Goal: Transaction & Acquisition: Subscribe to service/newsletter

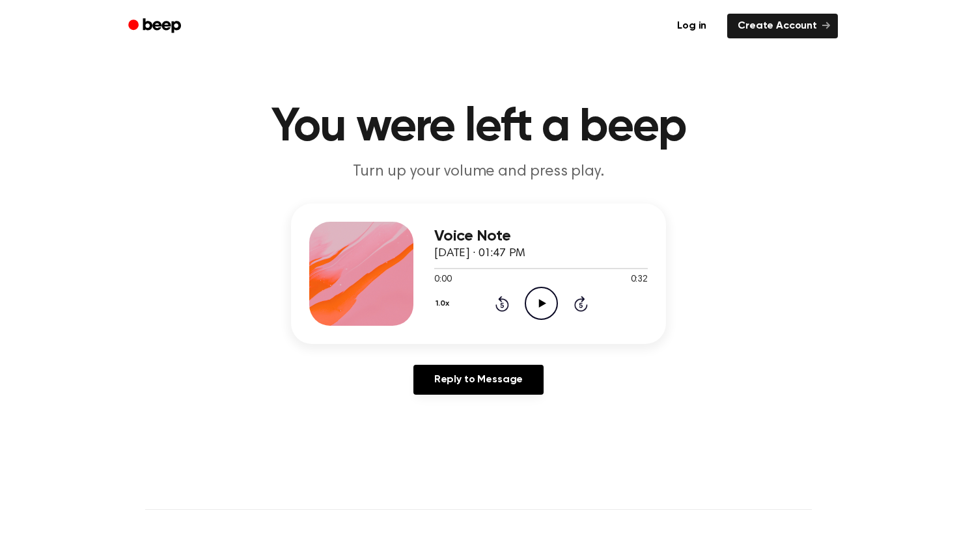
click at [544, 299] on icon "Play Audio" at bounding box center [541, 303] width 33 height 33
click at [535, 304] on icon "Play Audio" at bounding box center [541, 303] width 33 height 33
click at [545, 296] on icon "Play Audio" at bounding box center [541, 303] width 33 height 33
click at [582, 308] on icon "Skip 5 seconds" at bounding box center [580, 303] width 14 height 17
click at [576, 300] on icon at bounding box center [581, 304] width 14 height 16
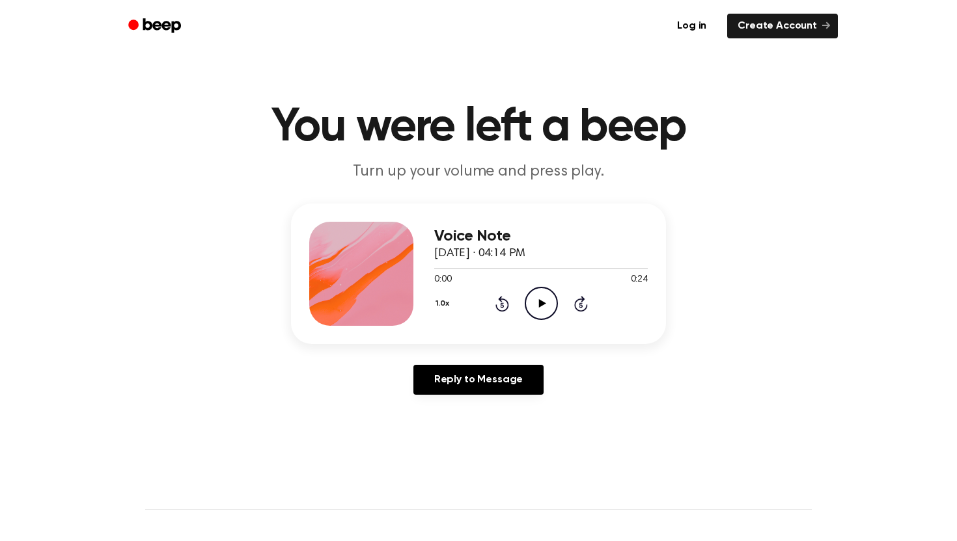
click at [532, 316] on icon "Play Audio" at bounding box center [541, 303] width 33 height 33
click at [538, 303] on icon at bounding box center [541, 303] width 6 height 8
click at [538, 303] on icon at bounding box center [541, 303] width 7 height 8
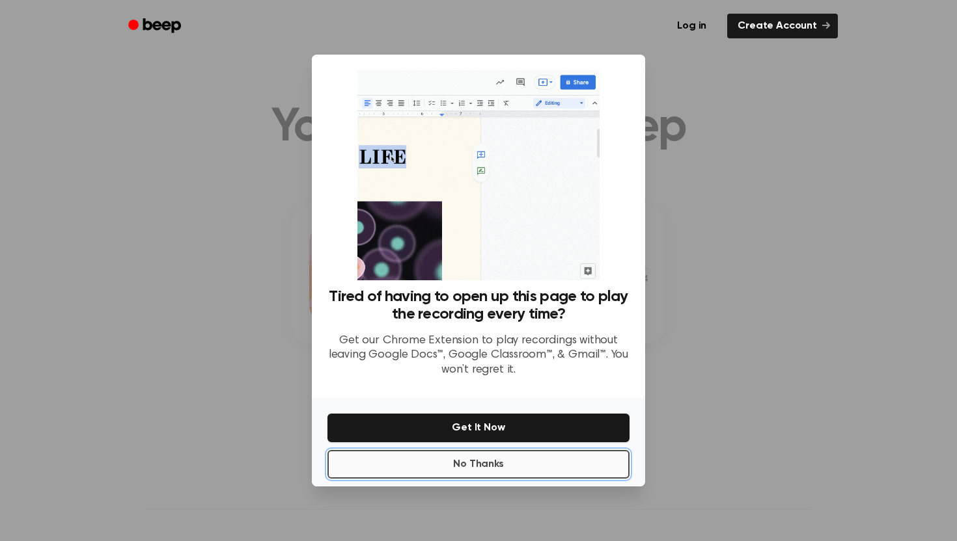
click at [502, 463] on button "No Thanks" at bounding box center [478, 464] width 302 height 29
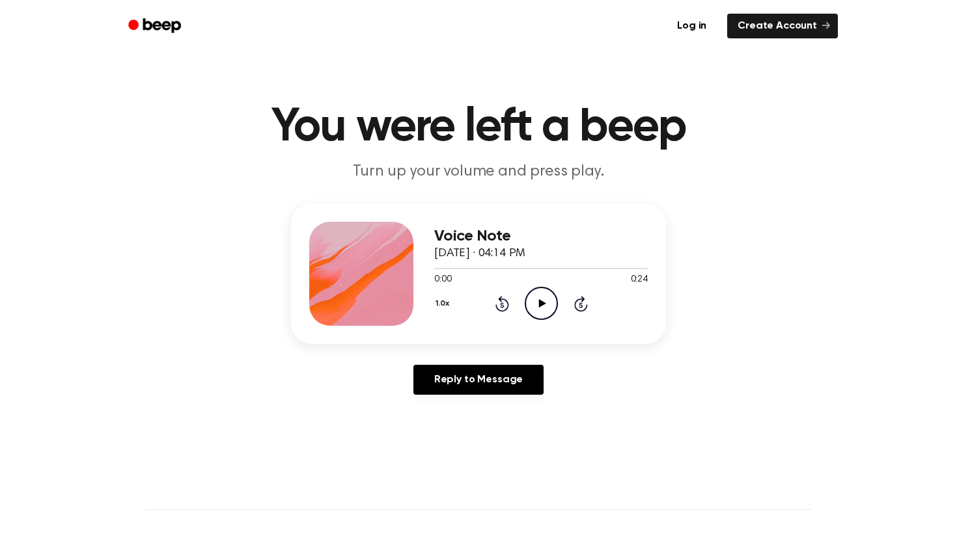
click at [545, 305] on icon "Play Audio" at bounding box center [541, 303] width 33 height 33
click at [161, 36] on link "Beep" at bounding box center [156, 26] width 74 height 25
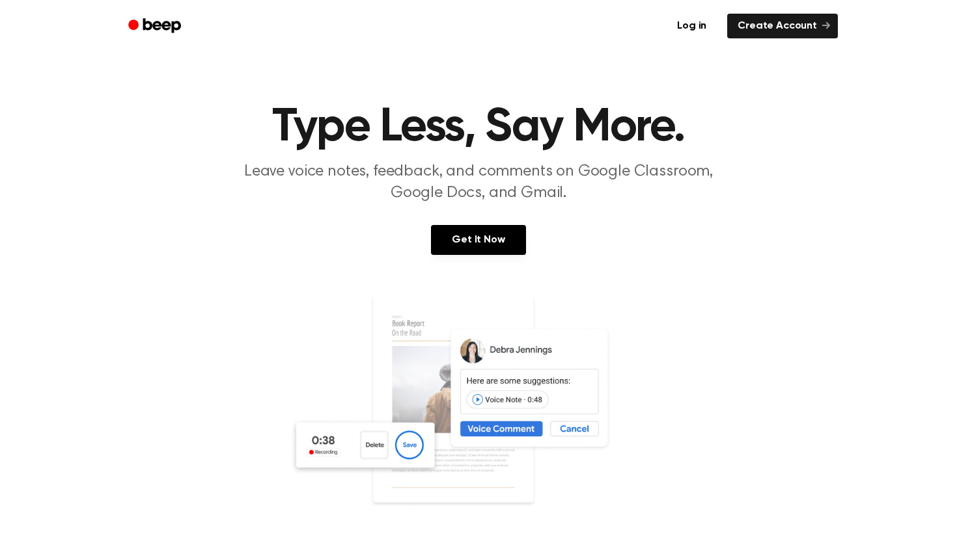
click at [163, 21] on icon "Beep" at bounding box center [155, 25] width 55 height 19
click at [161, 21] on icon "Beep" at bounding box center [155, 25] width 55 height 19
click at [682, 36] on link "Log in" at bounding box center [691, 26] width 55 height 30
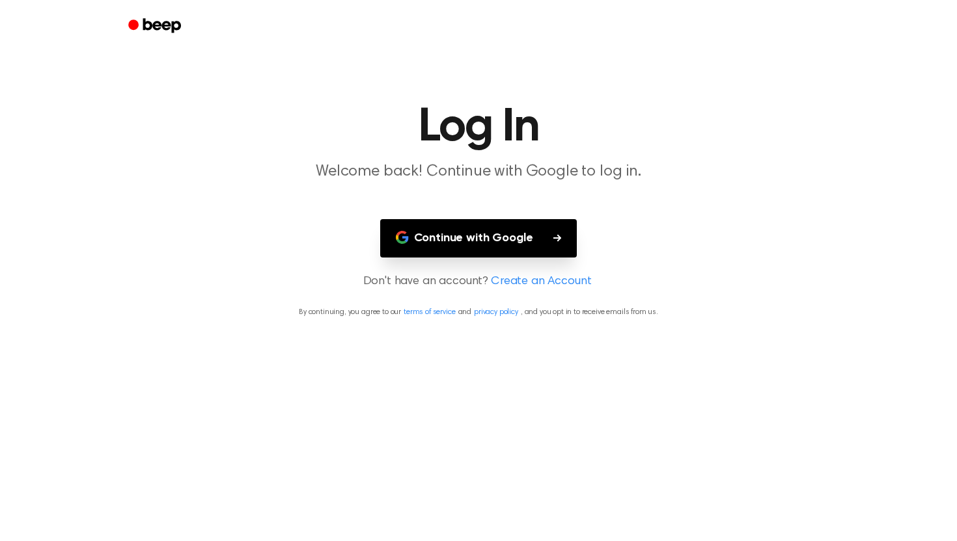
click at [505, 223] on button "Continue with Google" at bounding box center [478, 238] width 197 height 38
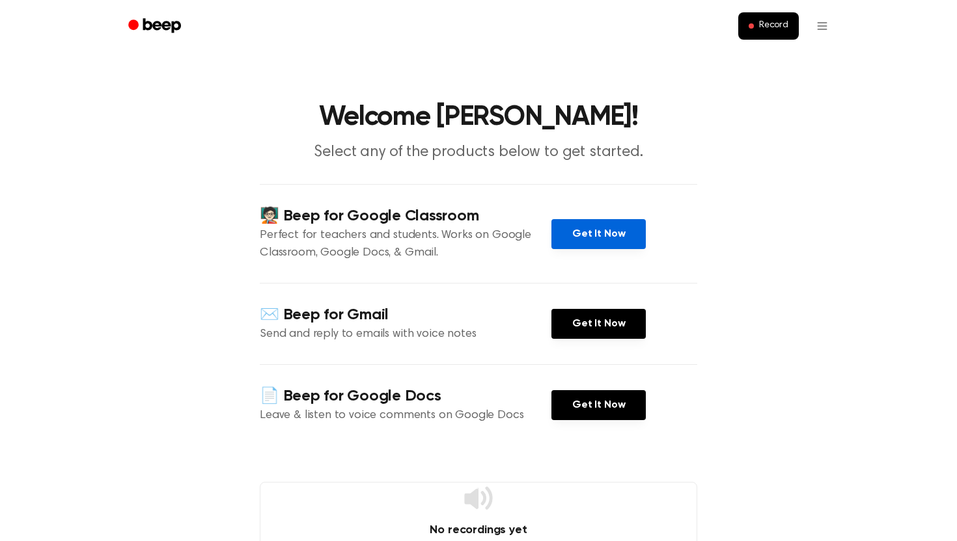
click at [601, 220] on link "Get It Now" at bounding box center [598, 234] width 94 height 30
